Goal: Task Accomplishment & Management: Complete application form

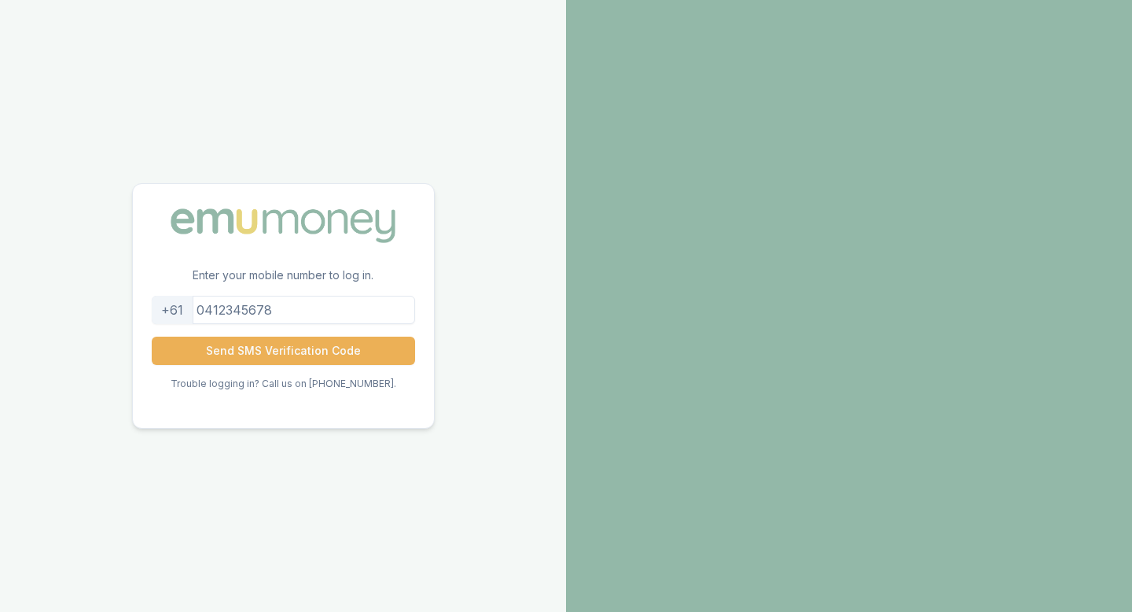
click at [305, 316] on input "tel" at bounding box center [283, 310] width 263 height 28
drag, startPoint x: 217, startPoint y: 307, endPoint x: 184, endPoint y: 307, distance: 33.0
click at [184, 307] on div "[PHONE_NUMBER]" at bounding box center [283, 310] width 263 height 28
type input "403076177"
click at [435, 322] on div "Enter your mobile number to log in. [PHONE_NUMBER] Send SMS Verification Code T…" at bounding box center [283, 306] width 566 height 612
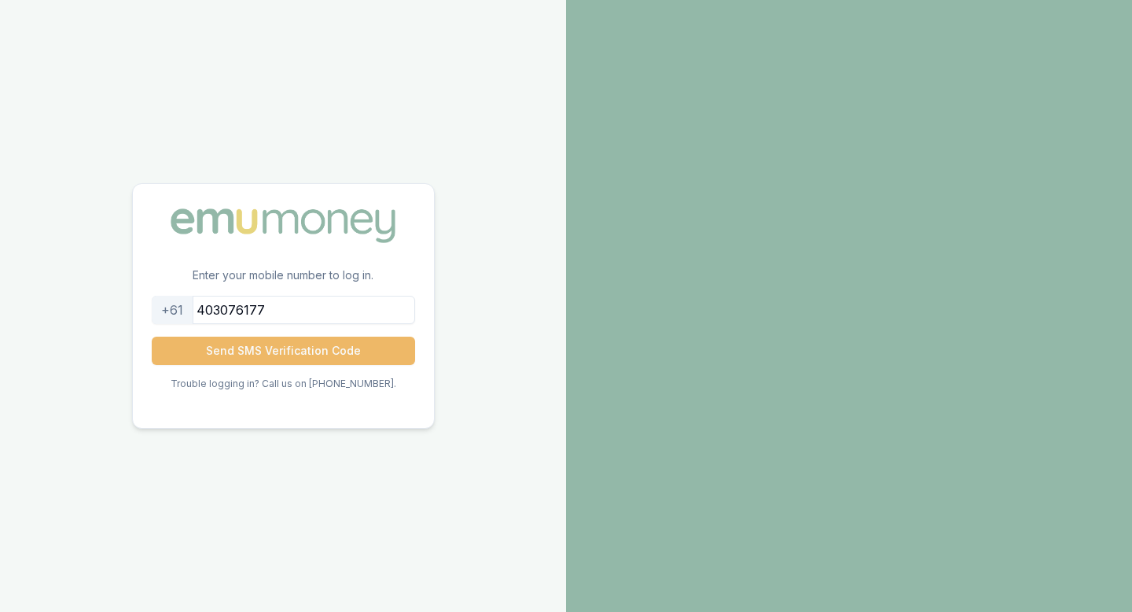
click at [309, 359] on button "Send SMS Verification Code" at bounding box center [283, 350] width 263 height 28
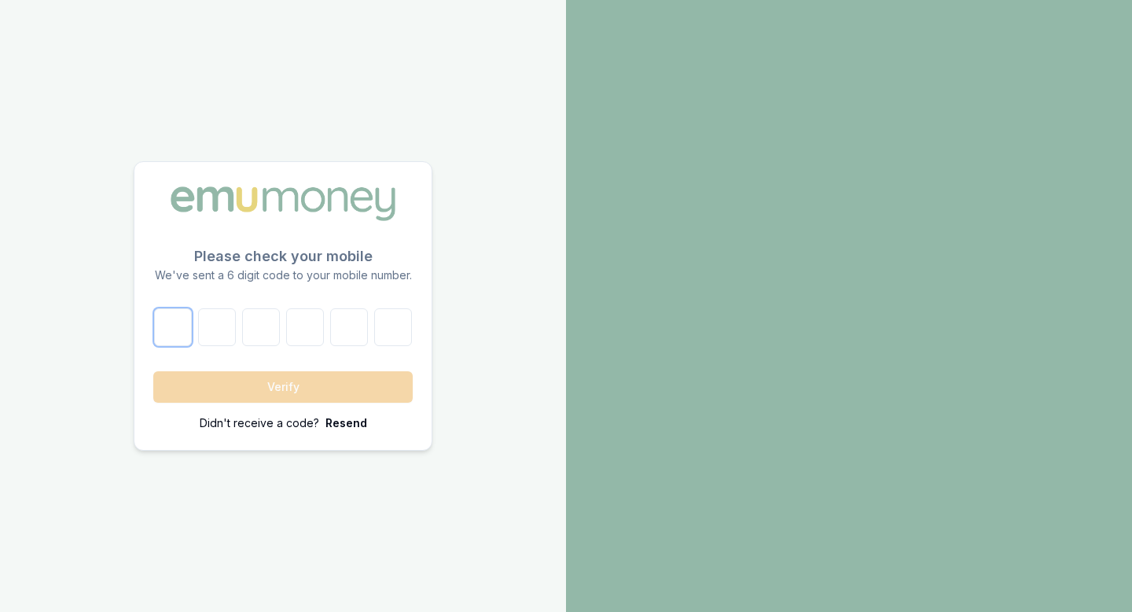
click at [167, 322] on input "number" at bounding box center [173, 327] width 38 height 38
type input "6"
type input "4"
type input "3"
type input "8"
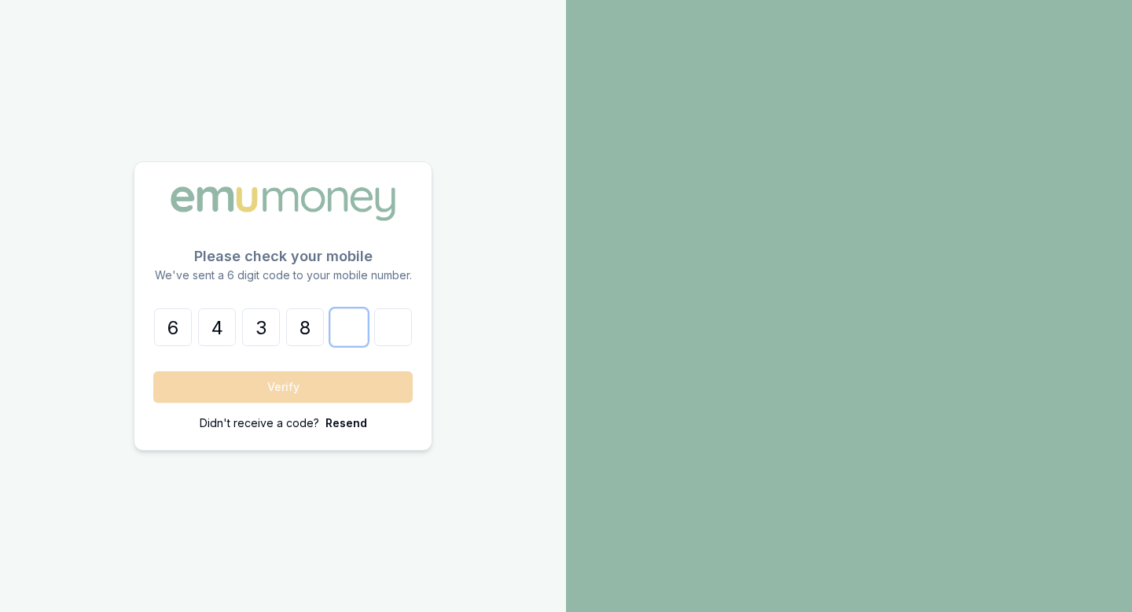
type input "2"
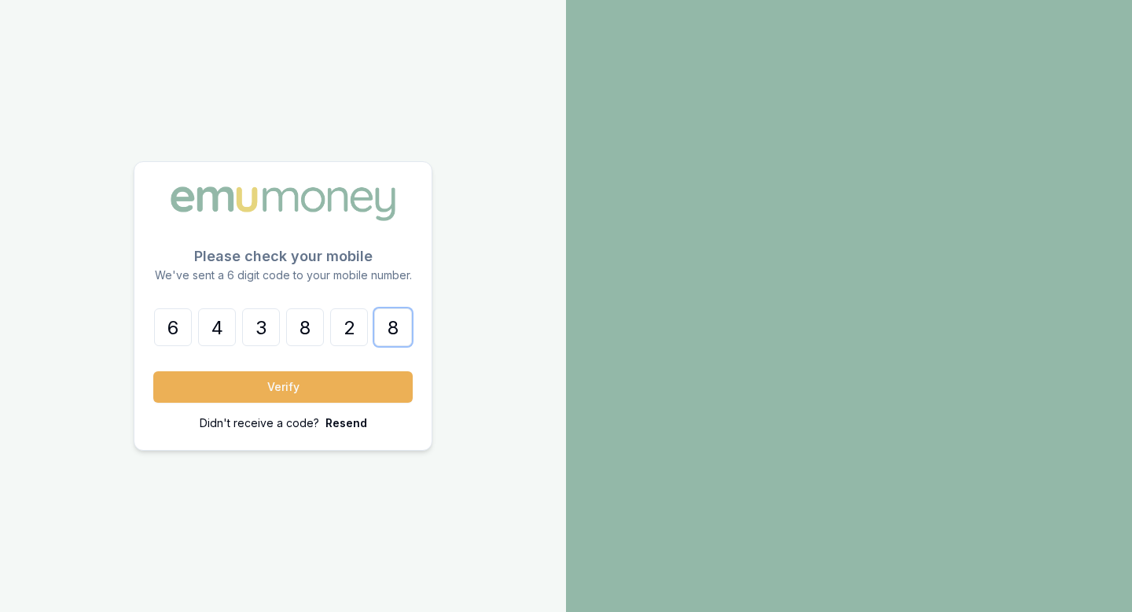
type input "8"
drag, startPoint x: 167, startPoint y: 322, endPoint x: 160, endPoint y: 341, distance: 20.9
click at [167, 325] on input "6" at bounding box center [173, 327] width 38 height 38
click at [311, 402] on button "Verify" at bounding box center [282, 386] width 259 height 31
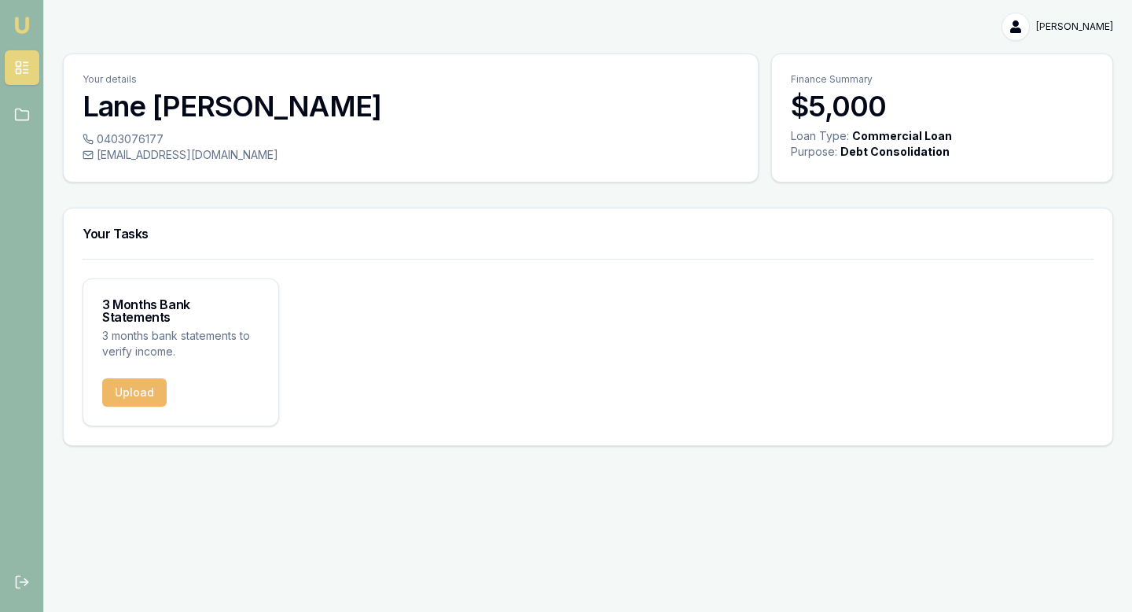
click at [128, 378] on button "Upload" at bounding box center [134, 392] width 64 height 28
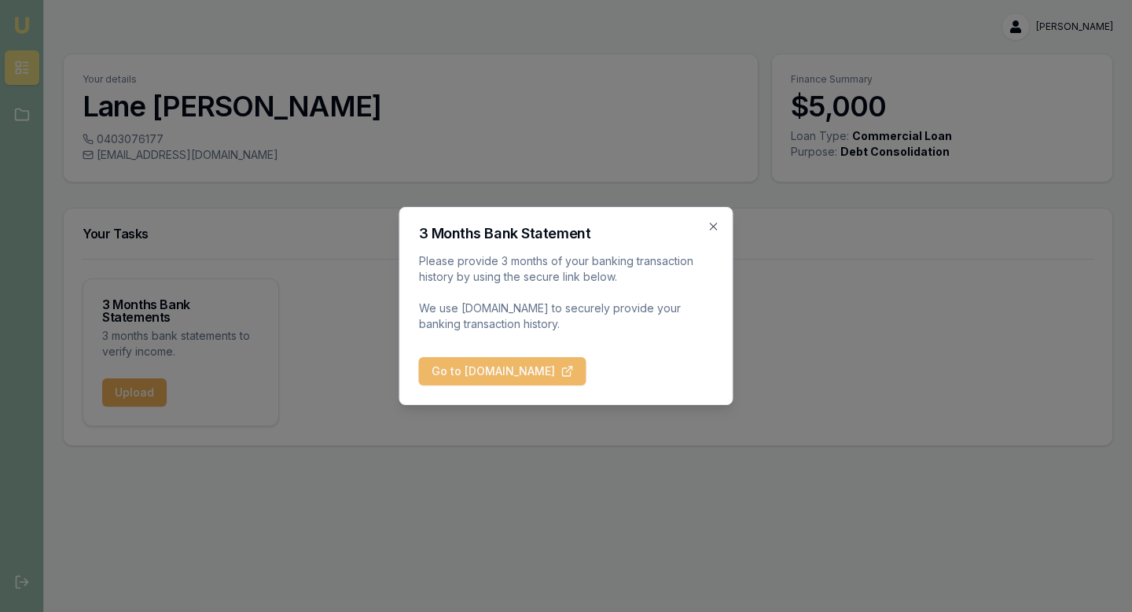
click at [528, 373] on button "Go to [DOMAIN_NAME]" at bounding box center [502, 371] width 167 height 28
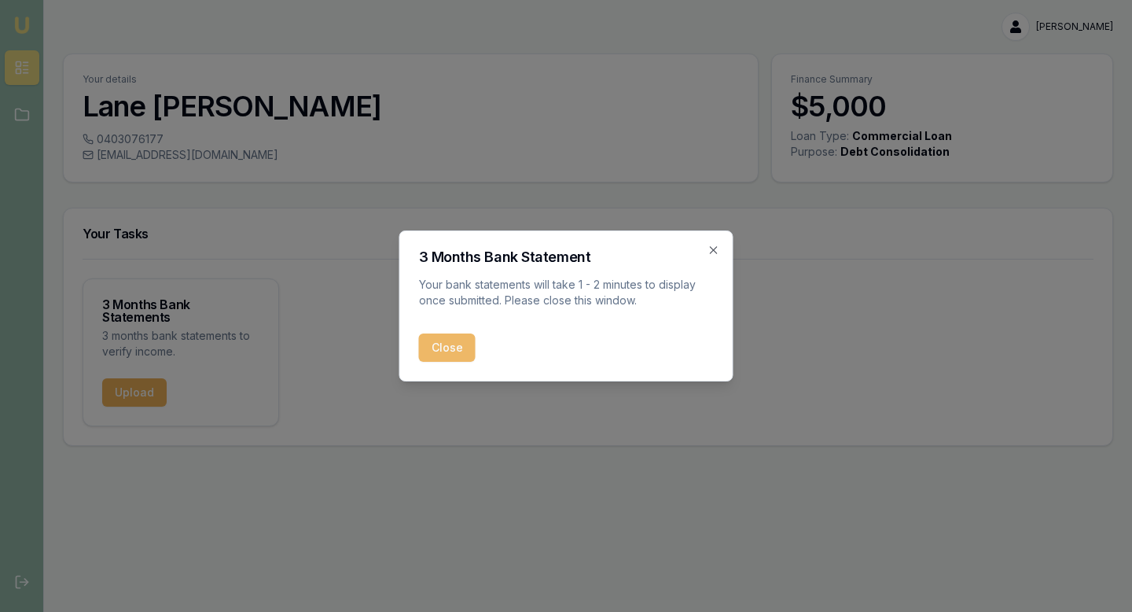
click at [440, 351] on button "Close" at bounding box center [447, 347] width 57 height 28
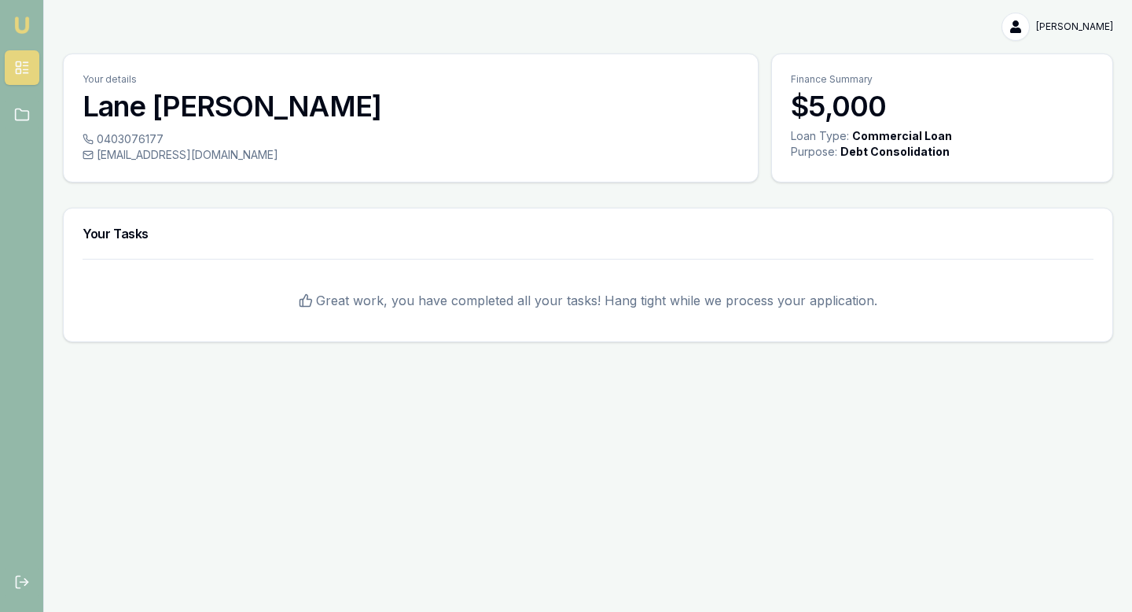
click at [334, 197] on div "Your details [PERSON_NAME] 0403076177 [EMAIL_ADDRESS][DOMAIN_NAME] Finance Summ…" at bounding box center [588, 197] width 1050 height 288
click at [440, 247] on div "Your Tasks" at bounding box center [588, 233] width 1049 height 50
